Goal: Register for event/course

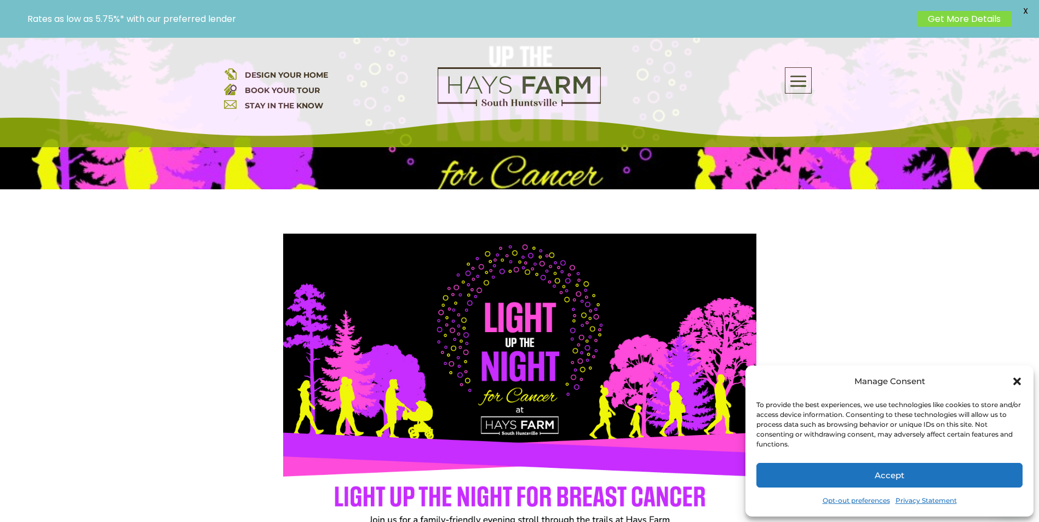
scroll to position [383, 0]
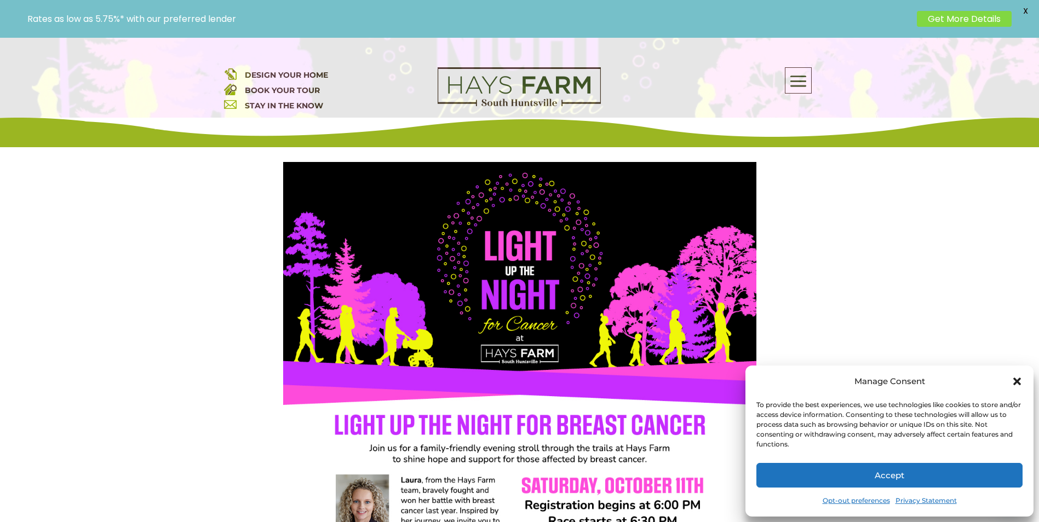
click at [1016, 379] on icon "Close dialog" at bounding box center [1016, 381] width 11 height 11
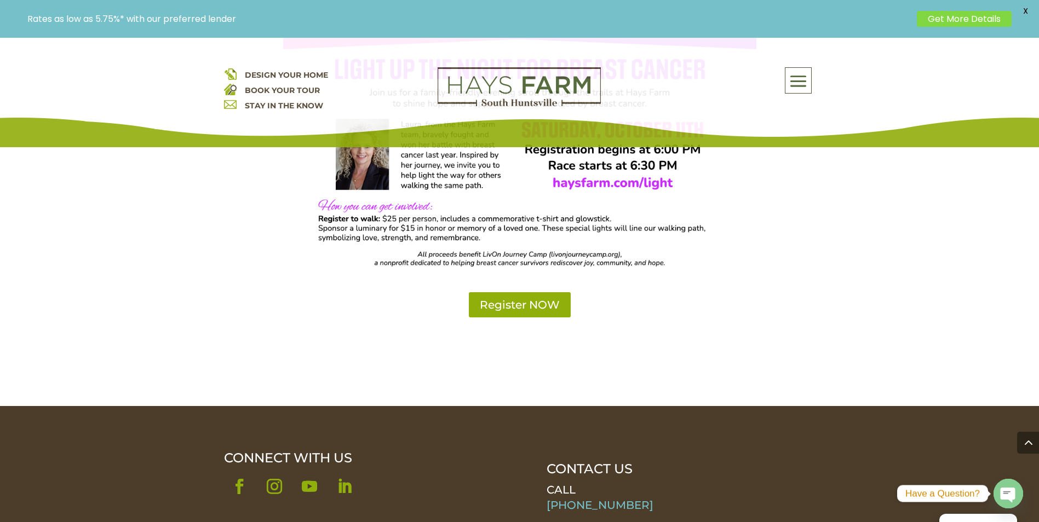
scroll to position [766, 0]
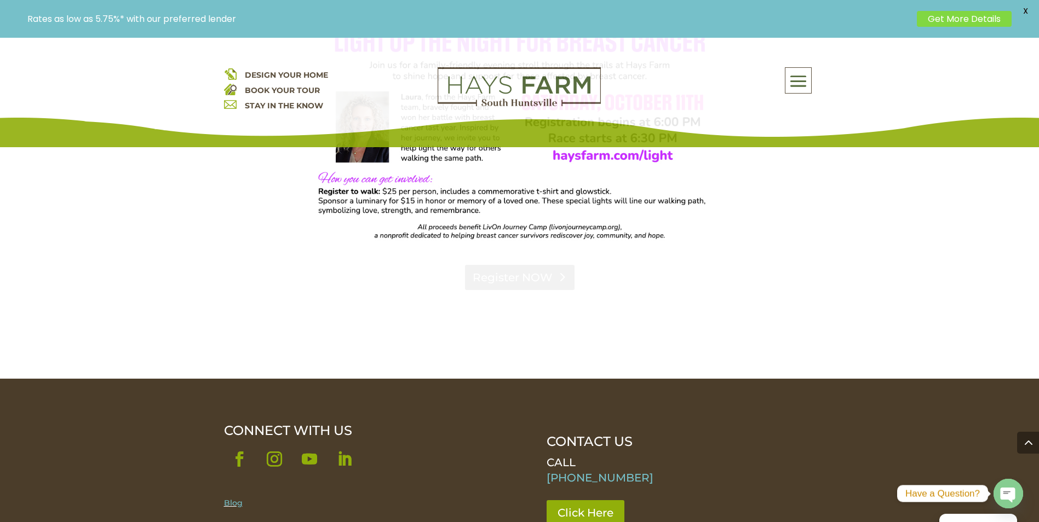
click at [505, 281] on link "Register NOW" at bounding box center [519, 277] width 109 height 25
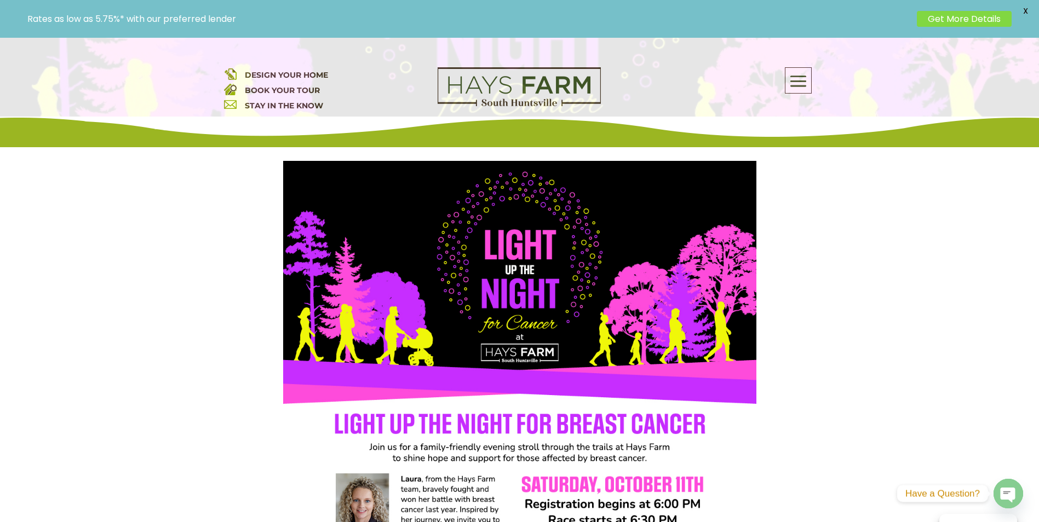
scroll to position [383, 0]
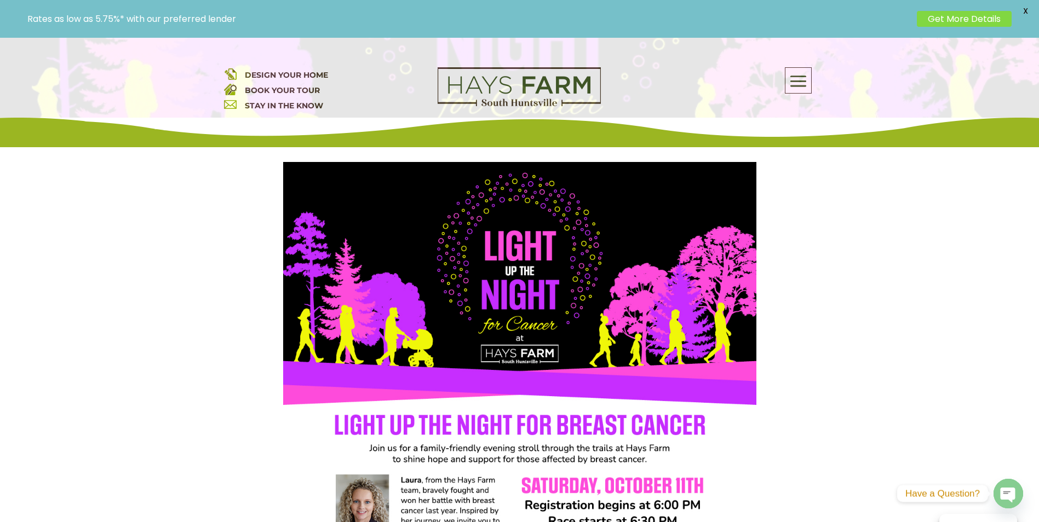
click at [787, 79] on span at bounding box center [798, 81] width 26 height 25
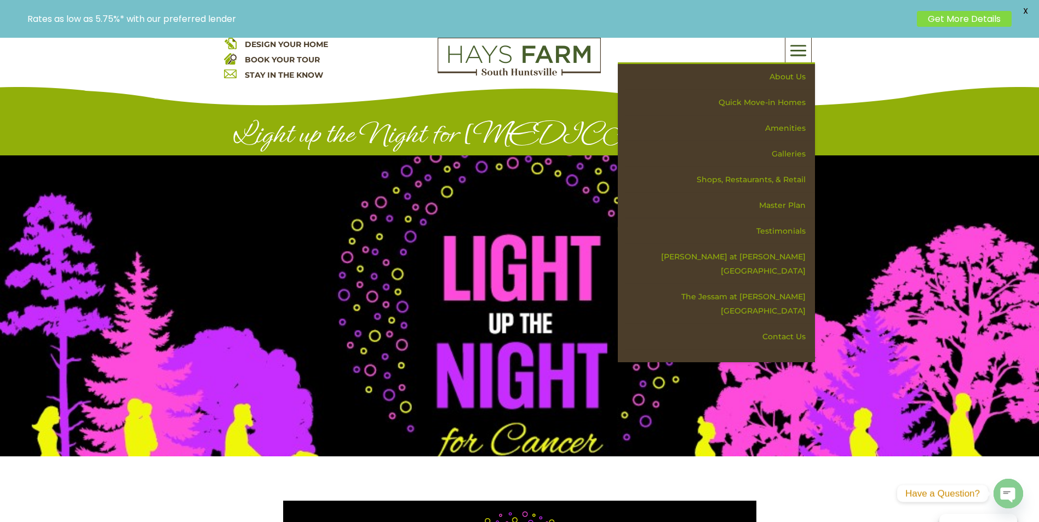
scroll to position [0, 0]
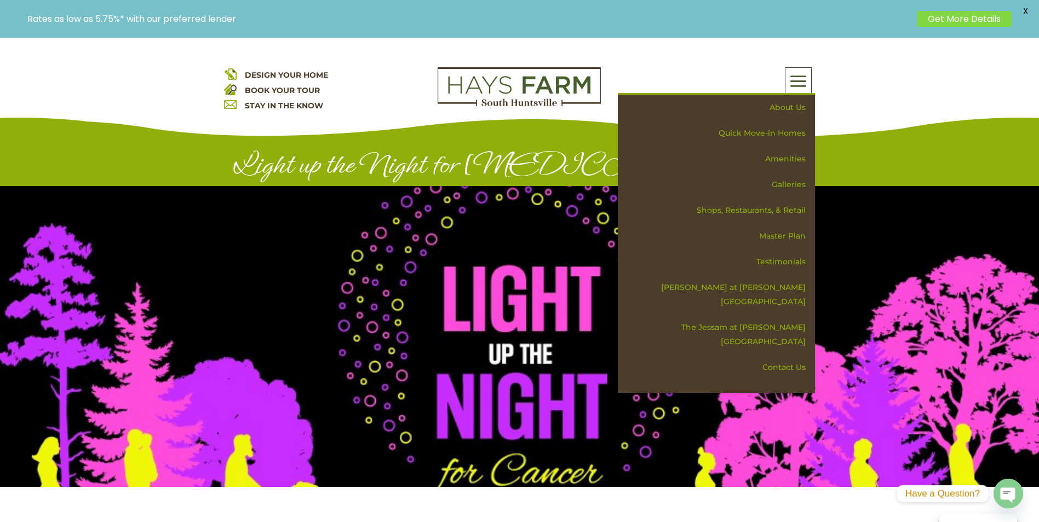
click at [451, 257] on div at bounding box center [519, 336] width 1039 height 301
click at [794, 75] on span at bounding box center [798, 81] width 26 height 25
